Goal: Use online tool/utility: Utilize a website feature to perform a specific function

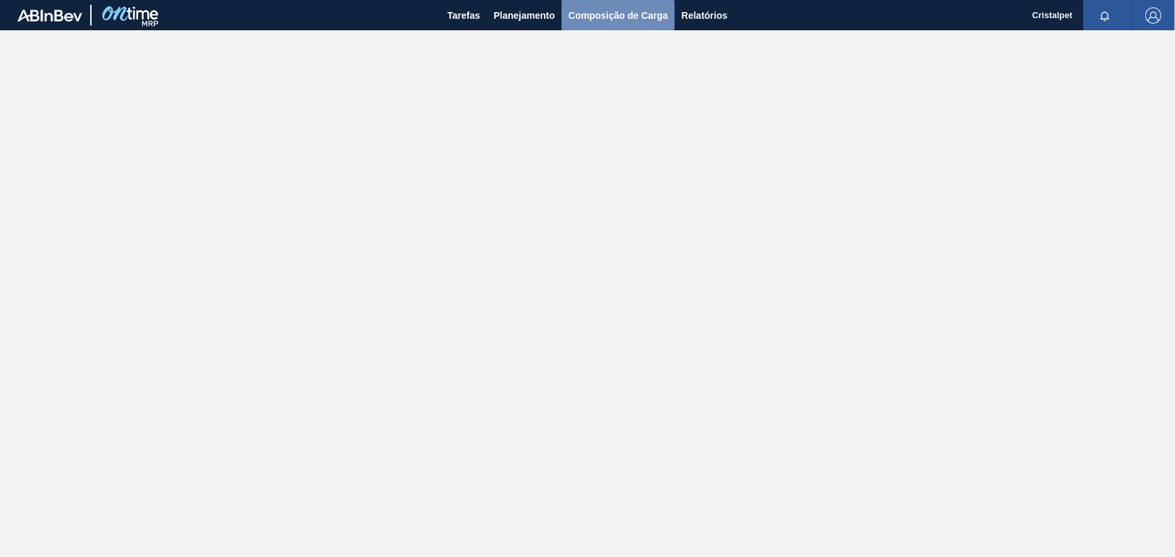
click at [634, 7] on span "Composição de Carga" at bounding box center [618, 15] width 100 height 16
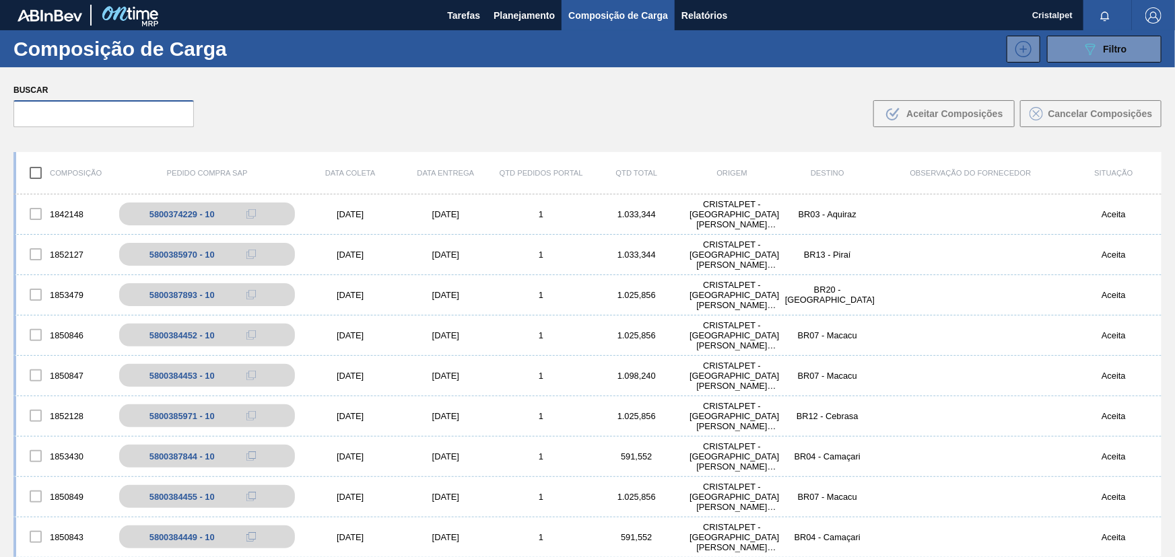
click at [154, 112] on input "text" at bounding box center [103, 113] width 180 height 27
paste input "5800385971"
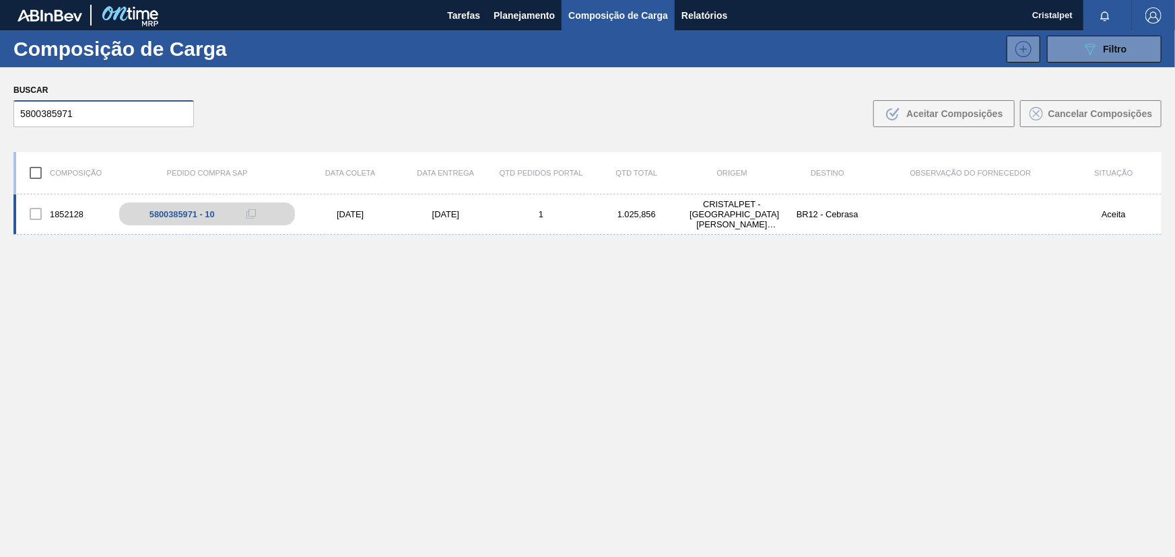
type input "5800385971"
click at [444, 210] on div "[DATE]" at bounding box center [446, 214] width 96 height 10
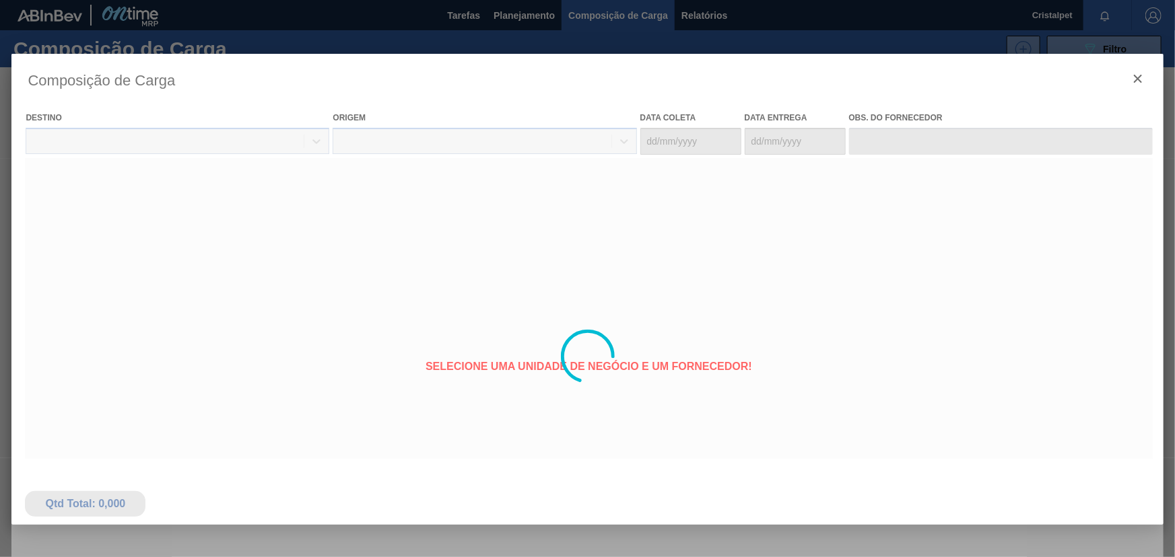
type coleta "[DATE]"
type Entrega "[DATE]"
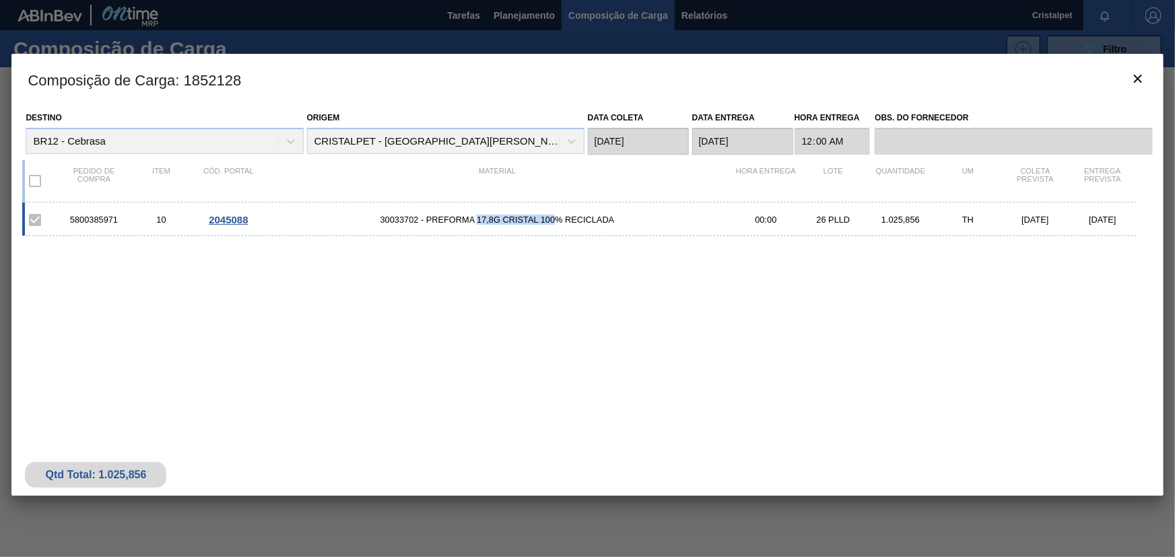
drag, startPoint x: 478, startPoint y: 221, endPoint x: 557, endPoint y: 219, distance: 78.8
click at [557, 219] on span "30033702 - PREFORMA 17,8G CRISTAL 100% RECICLADA" at bounding box center [497, 220] width 470 height 10
drag, startPoint x: 559, startPoint y: 218, endPoint x: 478, endPoint y: 219, distance: 80.8
click at [478, 219] on span "30033702 - PREFORMA 17,8G CRISTAL 100% RECICLADA" at bounding box center [497, 220] width 470 height 10
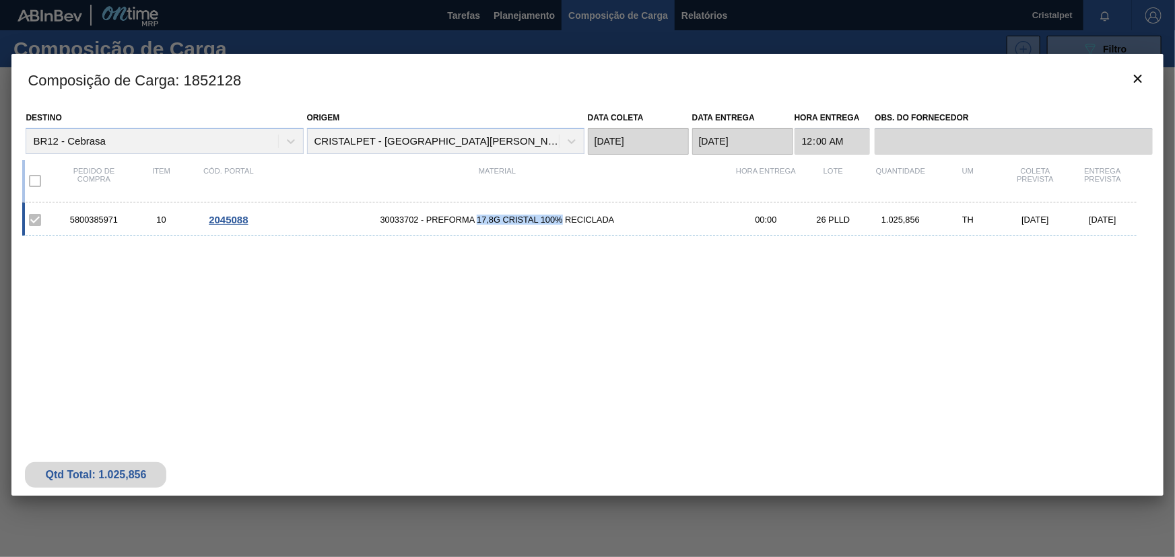
copy span "17,8G CRISTAL 100%"
